Goal: Find specific page/section: Find specific page/section

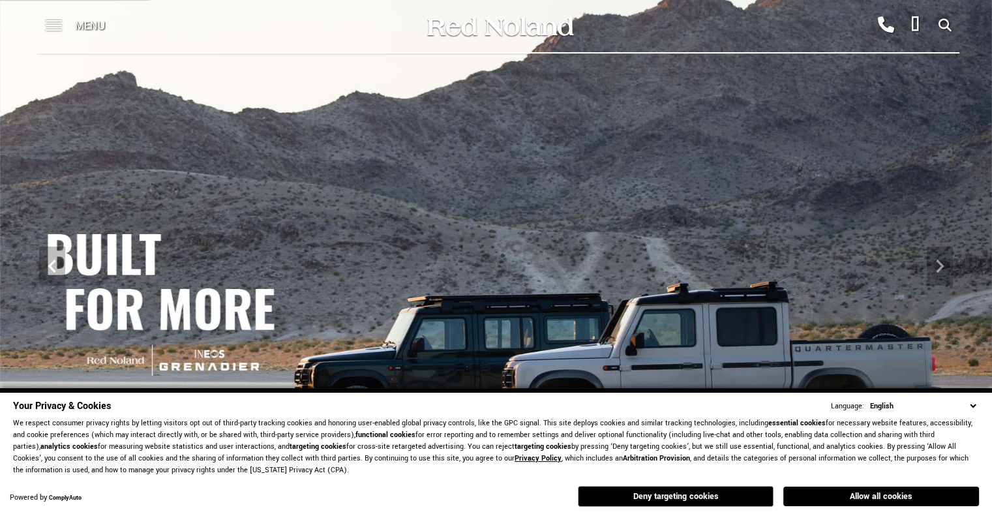
click at [61, 22] on span at bounding box center [54, 20] width 16 height 1
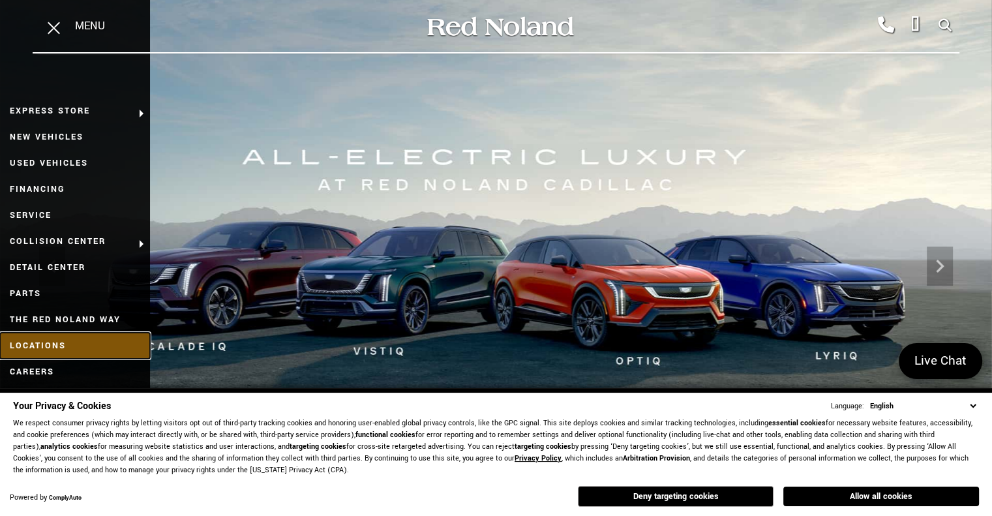
click at [46, 353] on link "Locations" at bounding box center [75, 346] width 150 height 26
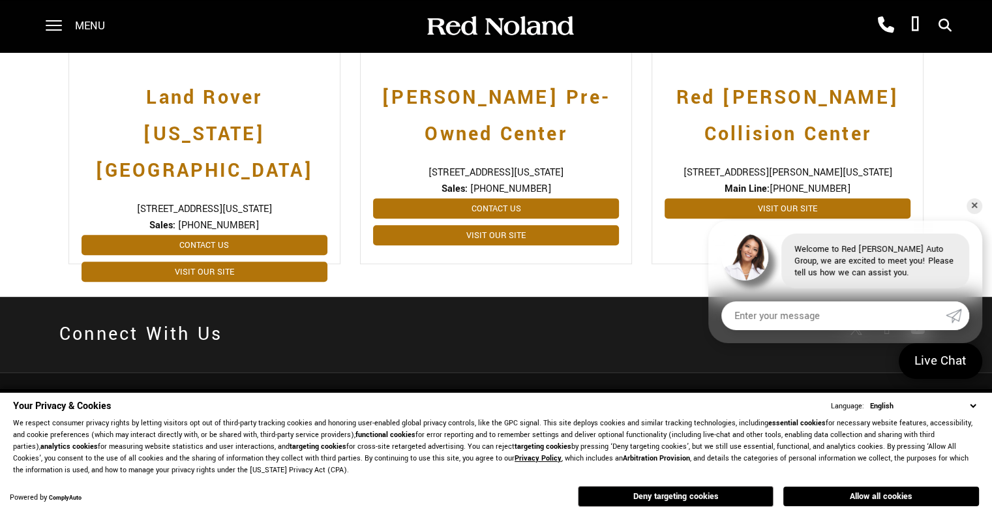
scroll to position [590, 0]
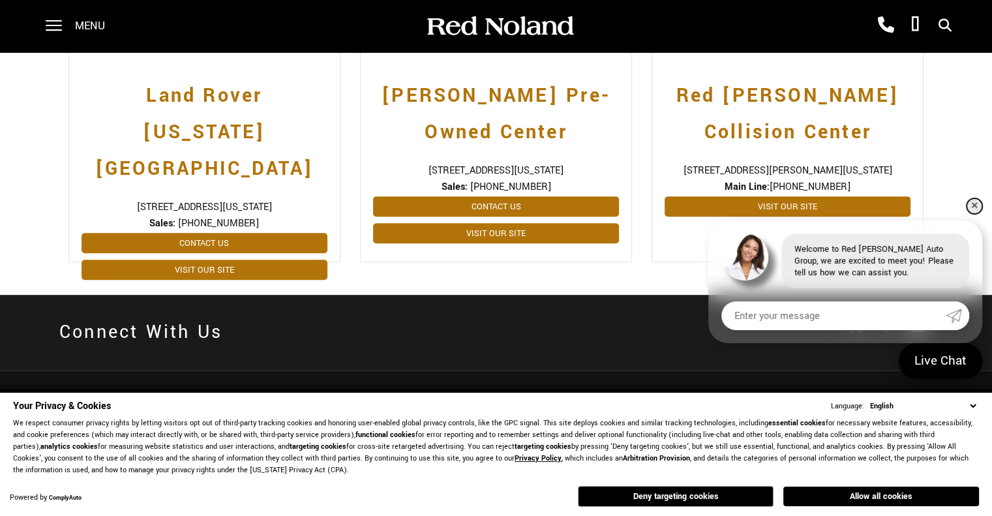
click at [972, 203] on link "✕" at bounding box center [975, 206] width 16 height 16
